Goal: Navigation & Orientation: Find specific page/section

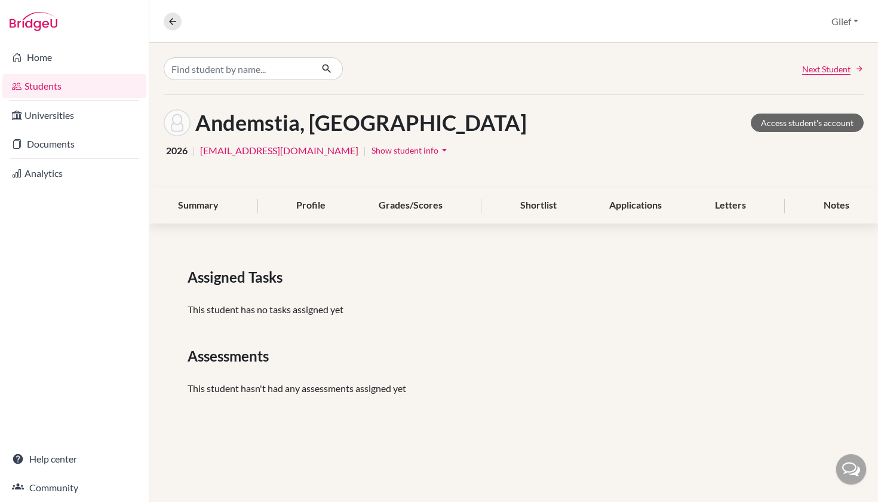
click at [658, 130] on div "Andemstia, Lubna Access student's account" at bounding box center [514, 122] width 700 height 27
click at [50, 61] on link "Home" at bounding box center [74, 57] width 144 height 24
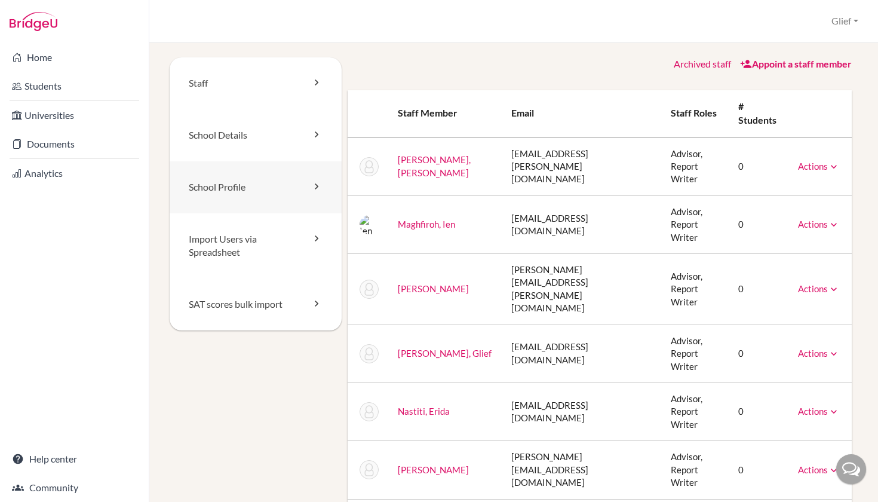
click at [271, 190] on link "School Profile" at bounding box center [256, 187] width 172 height 52
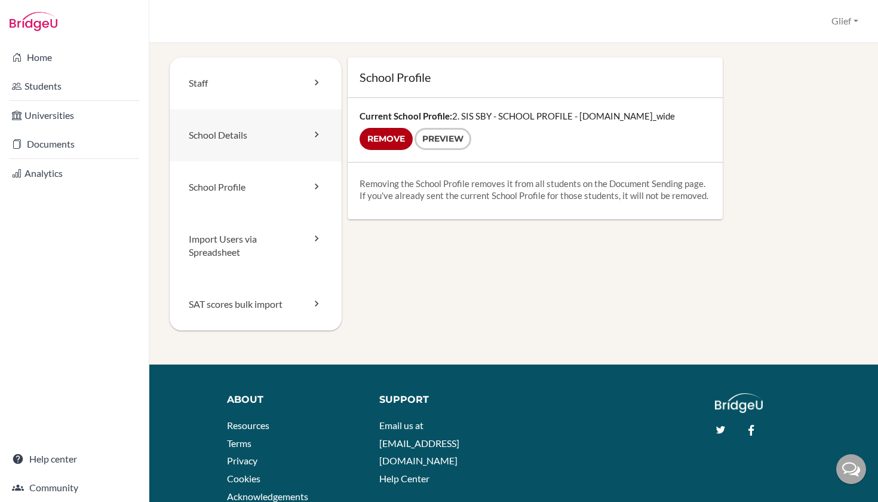
click at [280, 142] on link "School Details" at bounding box center [256, 135] width 172 height 52
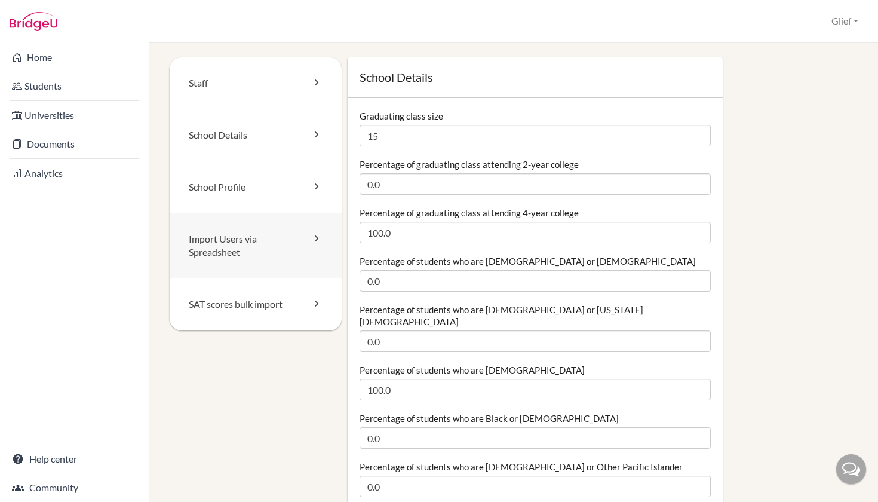
click at [258, 242] on link "Import Users via Spreadsheet" at bounding box center [256, 246] width 172 height 66
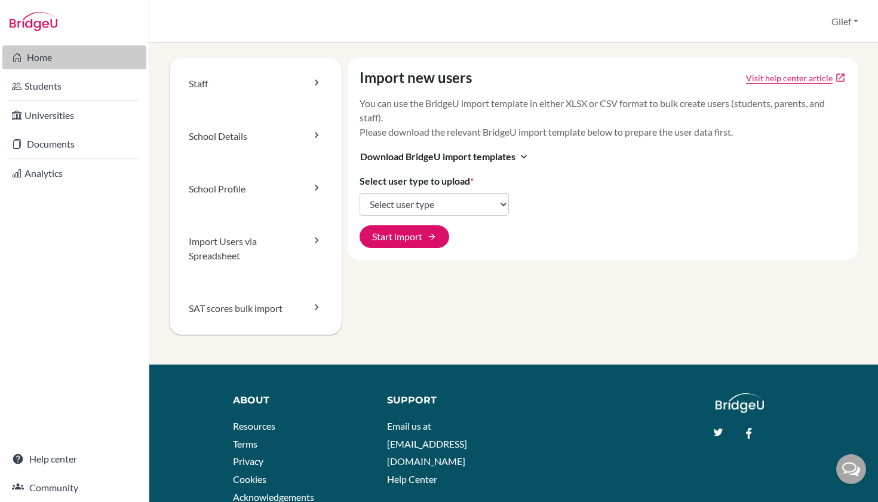
click at [54, 62] on link "Home" at bounding box center [74, 57] width 144 height 24
